Goal: Task Accomplishment & Management: Manage account settings

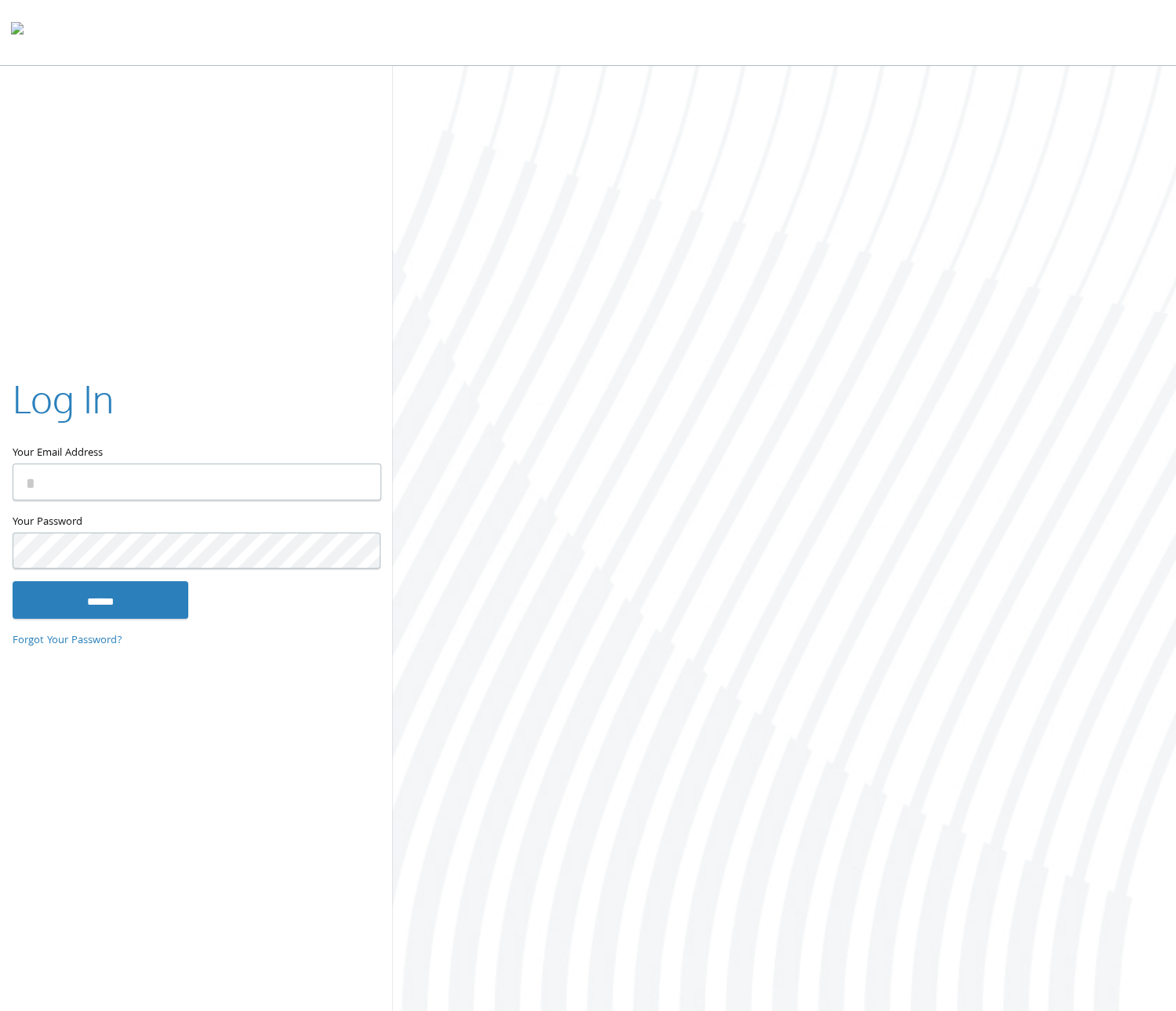
click at [184, 490] on input "Your Email Address" at bounding box center [196, 482] width 369 height 37
type input "**********"
click at [169, 589] on input "******" at bounding box center [100, 600] width 175 height 38
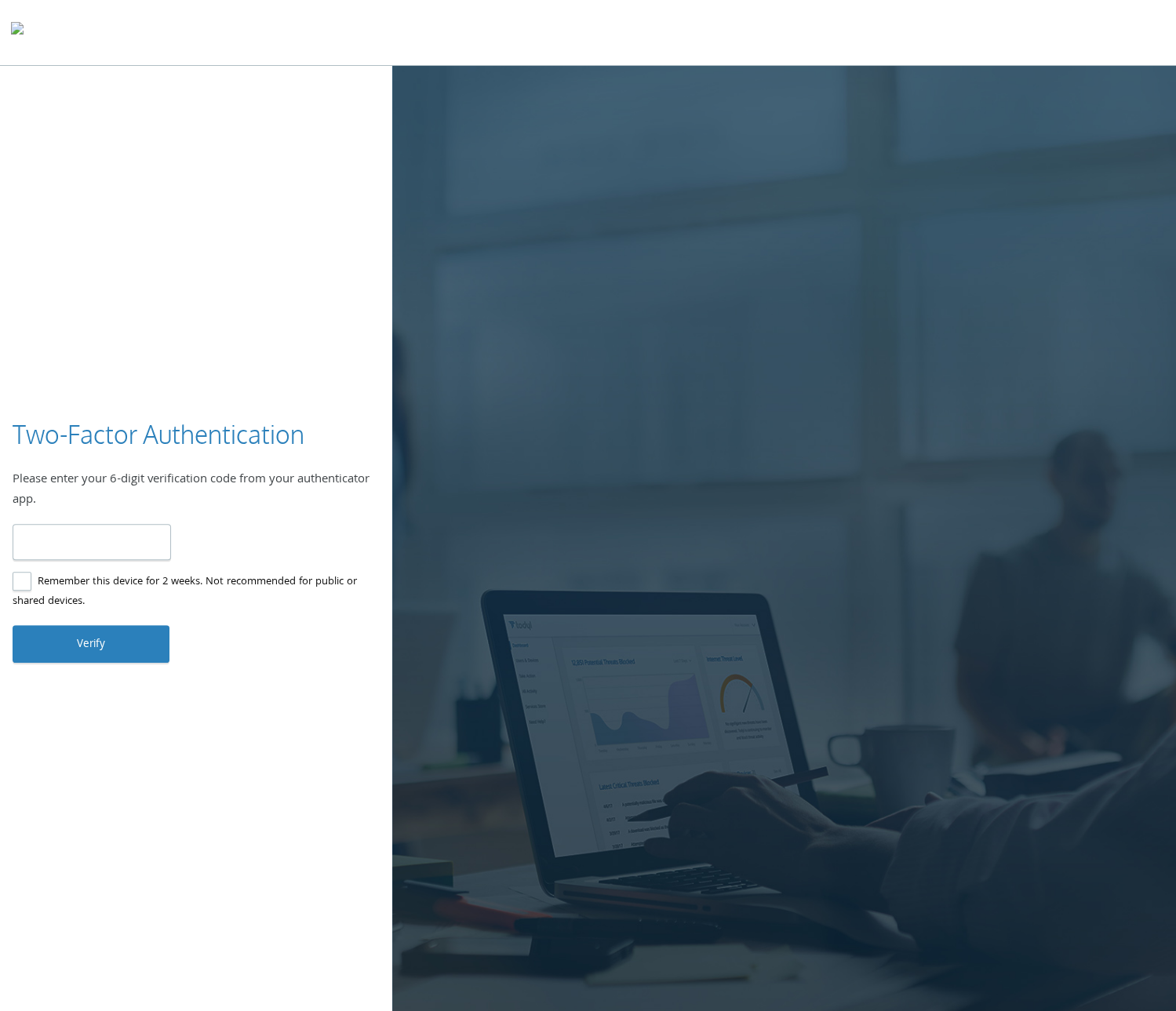
type input "******"
